Goal: Check status: Check status

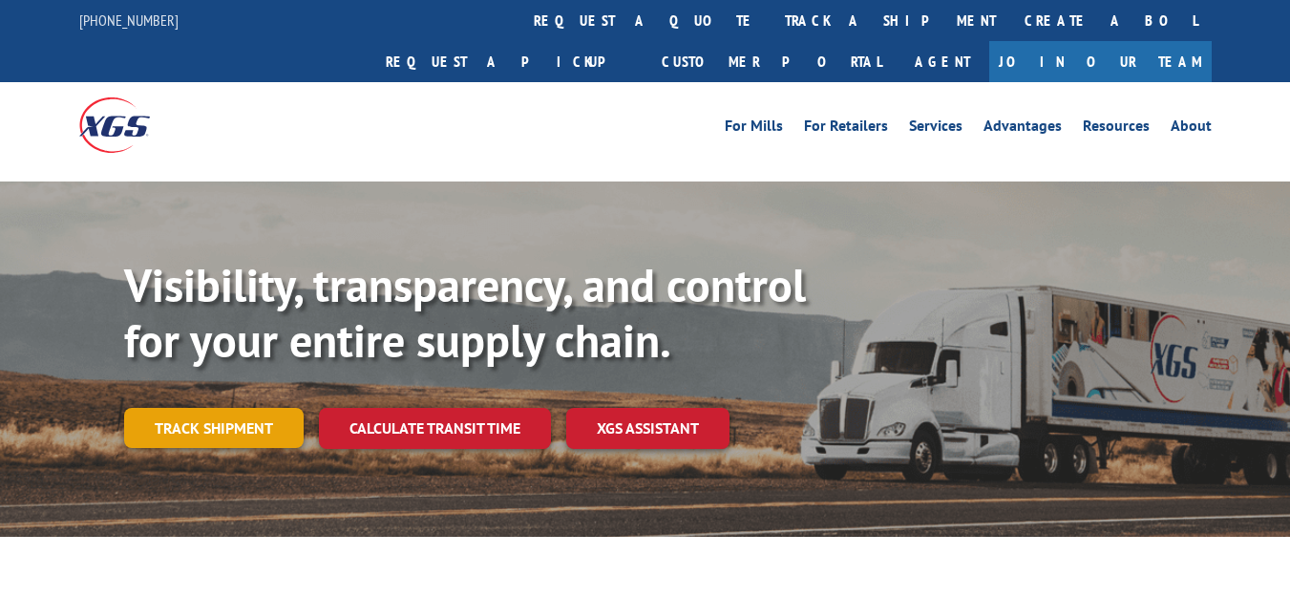
click at [191, 408] on link "Track shipment" at bounding box center [213, 428] width 179 height 40
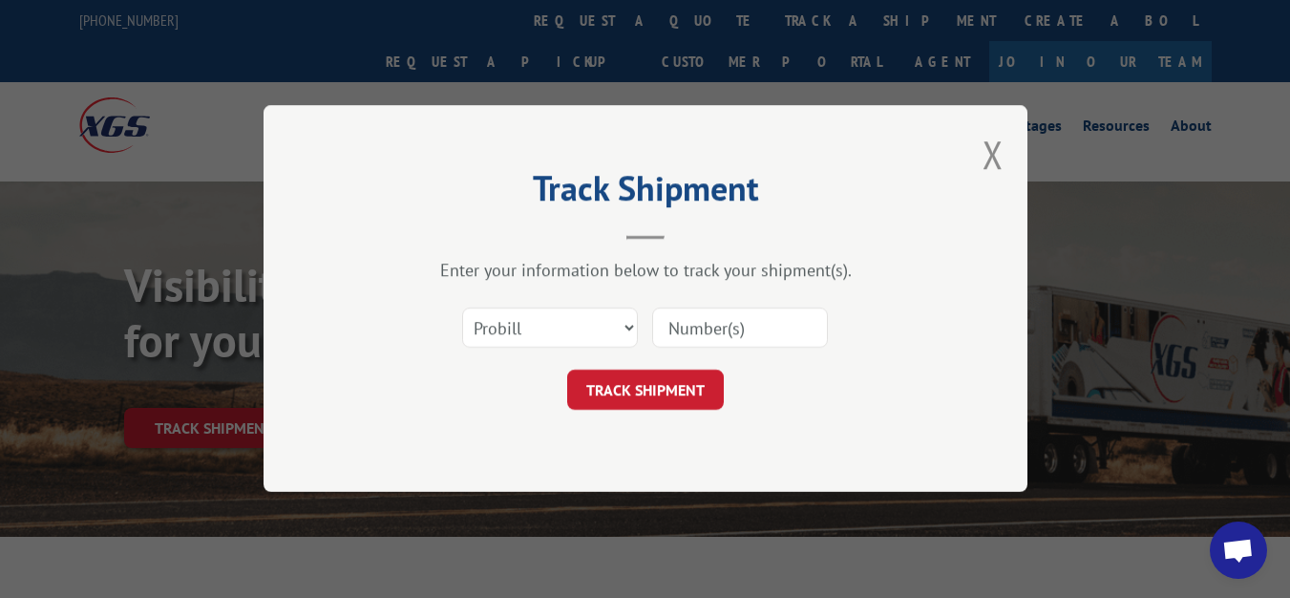
click at [678, 322] on input at bounding box center [740, 328] width 176 height 40
paste input "6007935"
type input "6007935"
click at [663, 379] on button "TRACK SHIPMENT" at bounding box center [645, 390] width 157 height 40
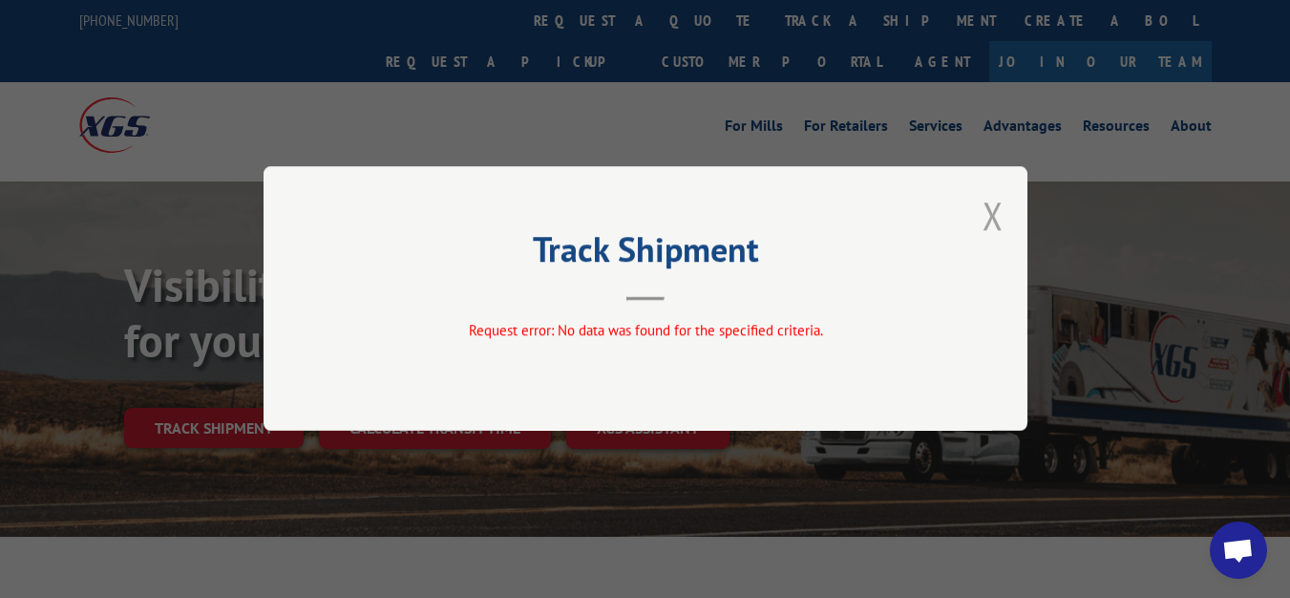
click at [991, 212] on button "Close modal" at bounding box center [992, 215] width 21 height 51
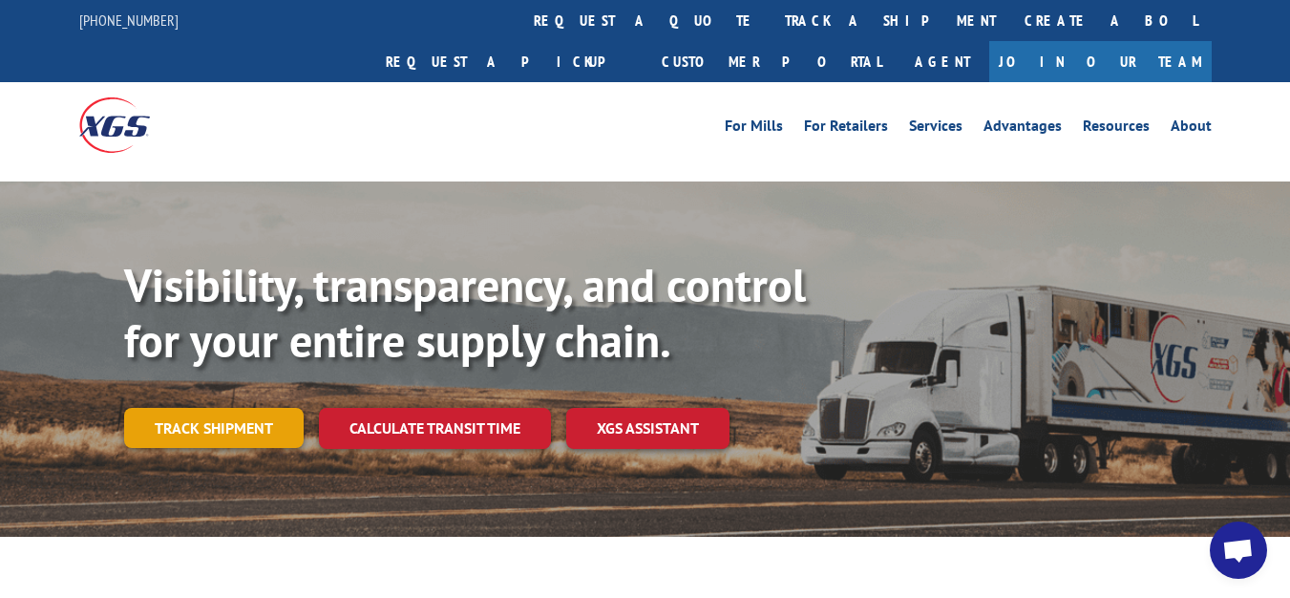
click at [224, 408] on link "Track shipment" at bounding box center [213, 428] width 179 height 40
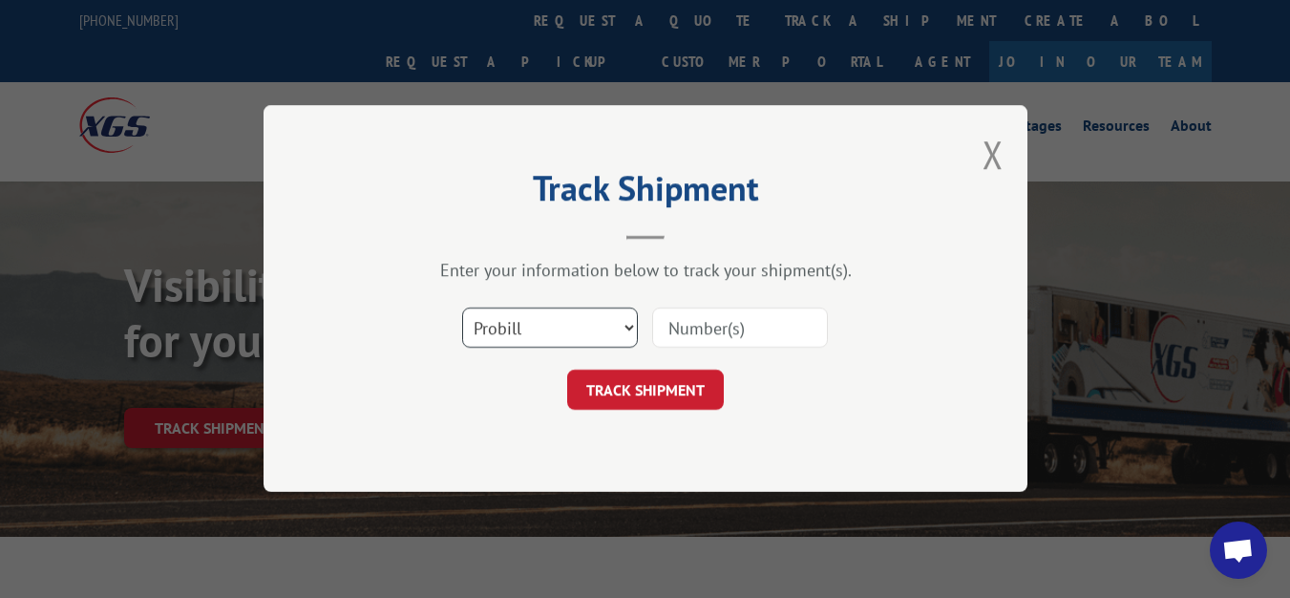
click at [630, 323] on select "Select category... Probill BOL PO" at bounding box center [550, 328] width 176 height 40
select select "bol"
click at [462, 308] on select "Select category... Probill BOL PO" at bounding box center [550, 328] width 176 height 40
click at [659, 326] on input at bounding box center [740, 328] width 176 height 40
paste input "6007935"
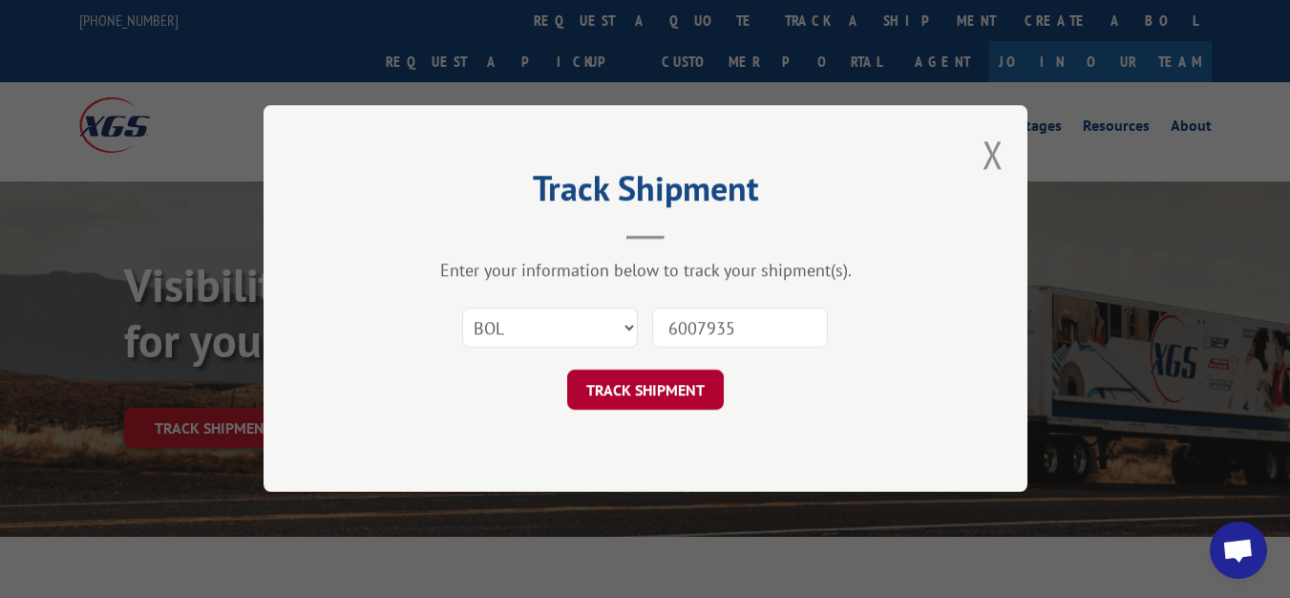
type input "6007935"
click at [688, 391] on button "TRACK SHIPMENT" at bounding box center [645, 390] width 157 height 40
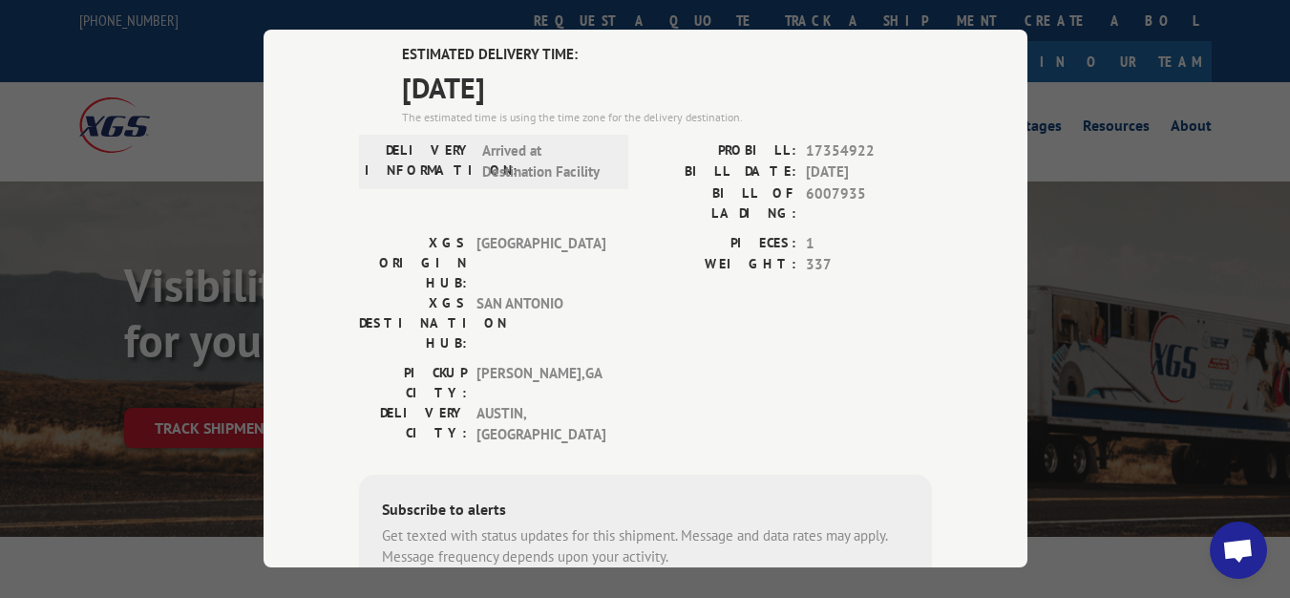
scroll to position [117, 0]
